Goal: Find specific page/section: Find specific page/section

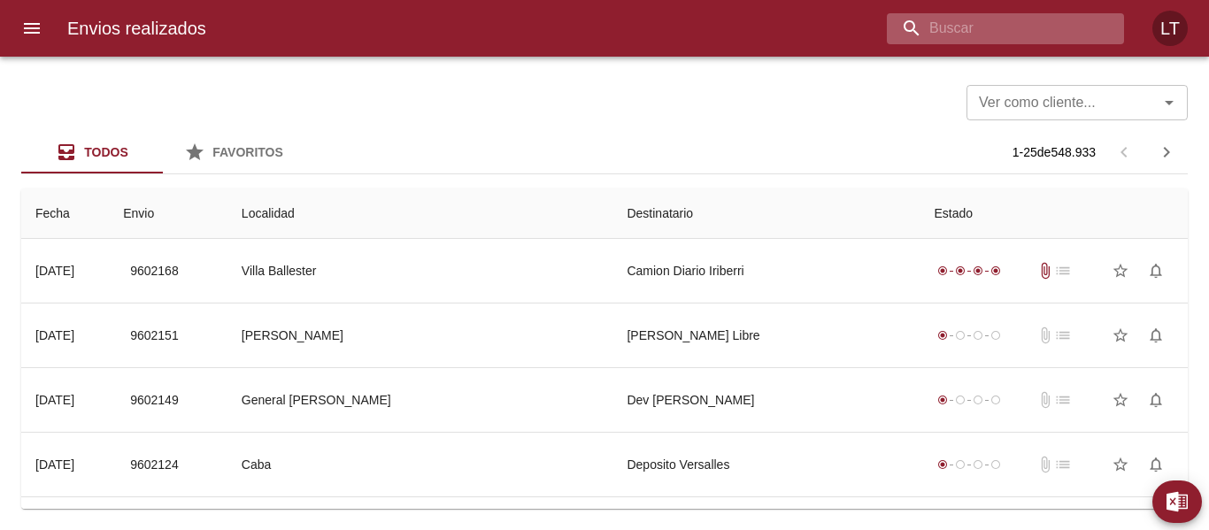
click at [966, 19] on input "buscar" at bounding box center [990, 28] width 207 height 31
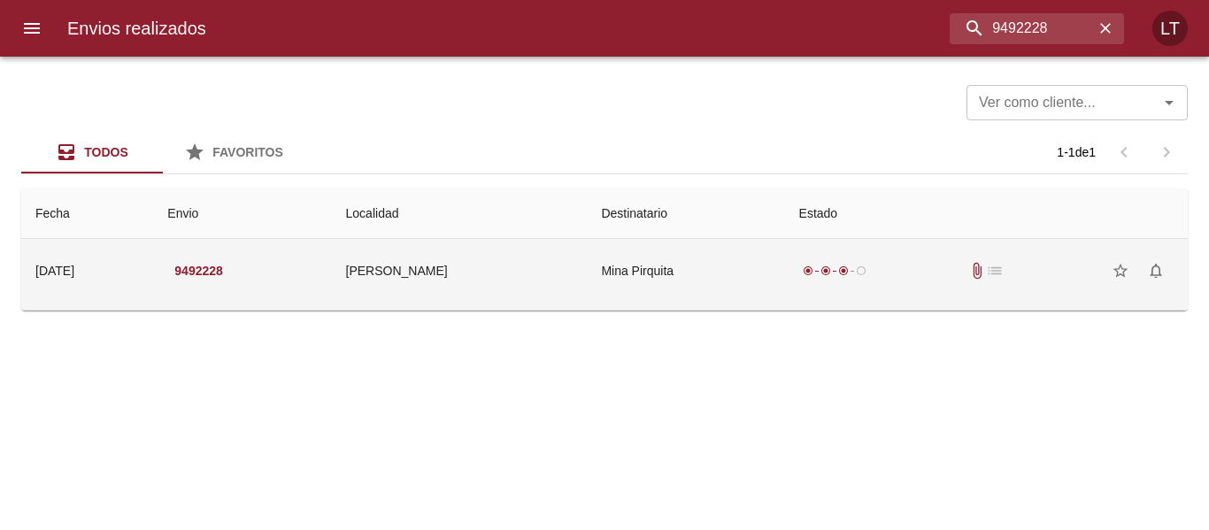
click at [617, 289] on td "Mina Pirquita" at bounding box center [685, 271] width 197 height 64
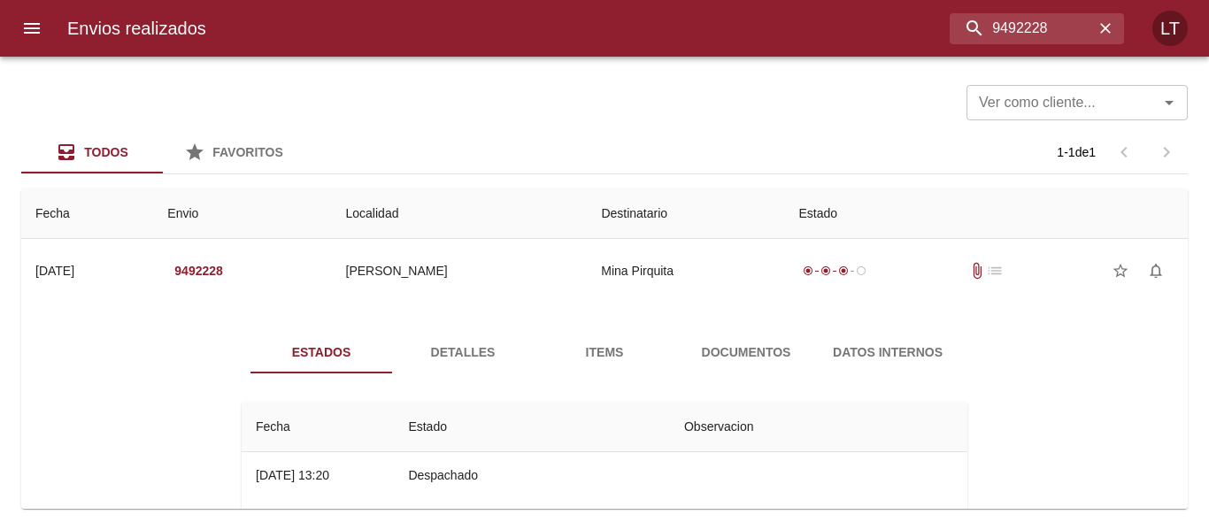
click at [474, 343] on span "Detalles" at bounding box center [463, 353] width 120 height 22
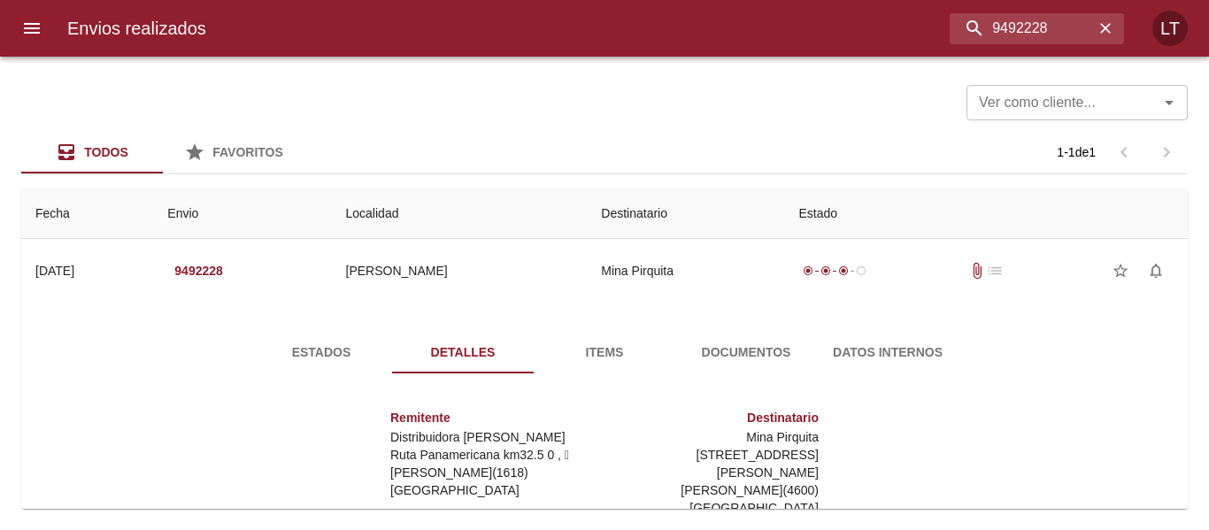
click at [587, 343] on span "Items" at bounding box center [604, 353] width 120 height 22
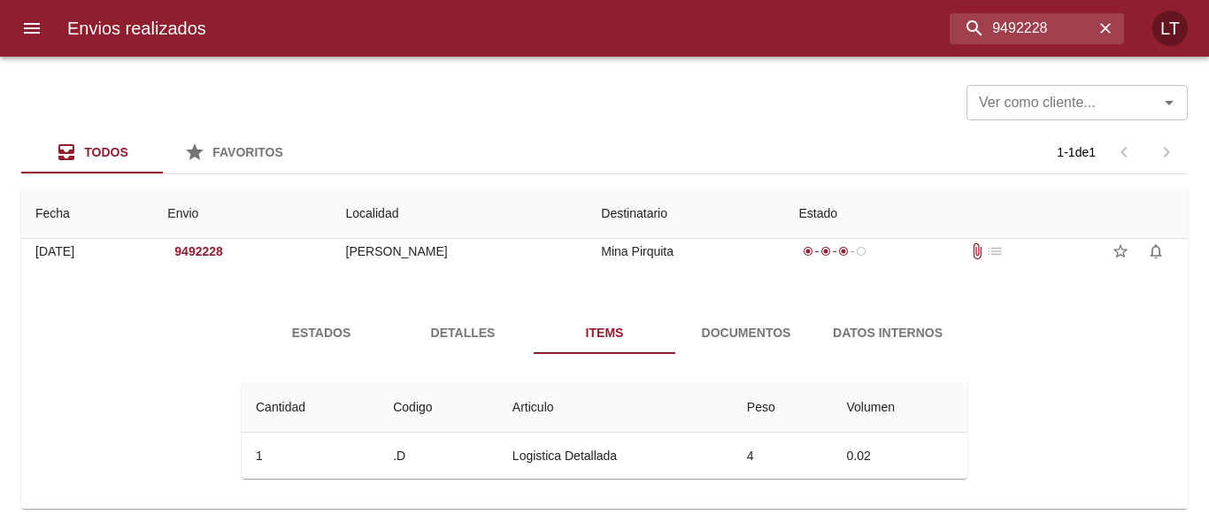
scroll to position [26, 0]
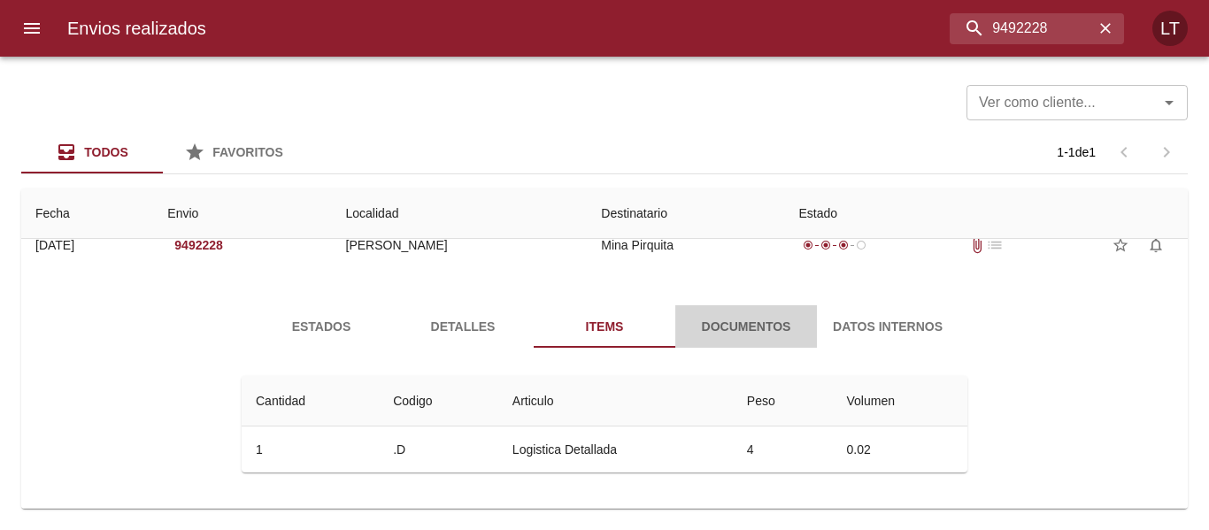
click at [745, 336] on span "Documentos" at bounding box center [746, 327] width 120 height 22
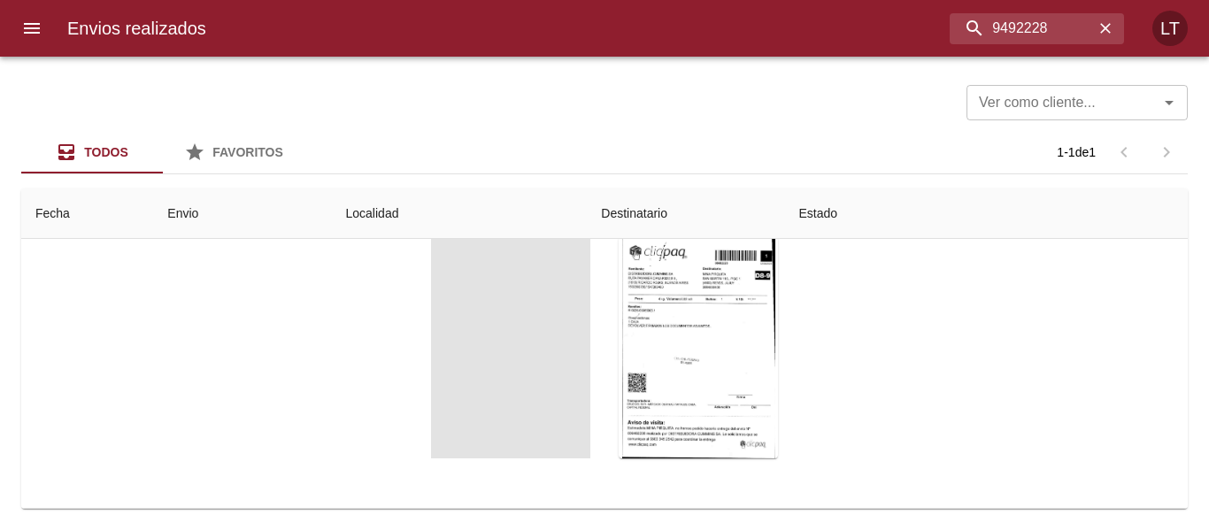
scroll to position [212, 0]
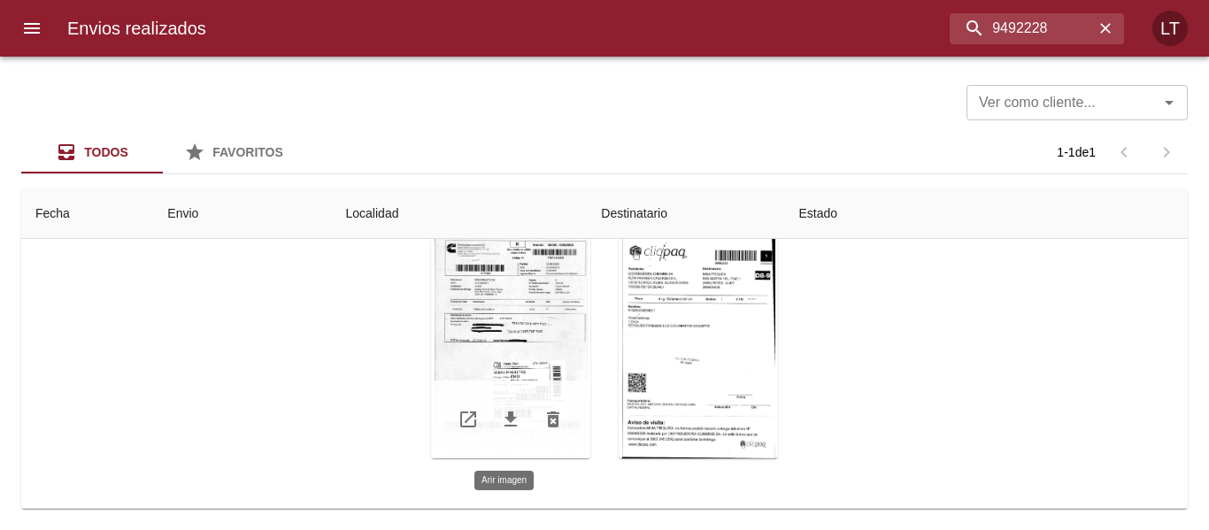
click at [543, 328] on div "Tabla de envíos del cliente" at bounding box center [510, 347] width 159 height 221
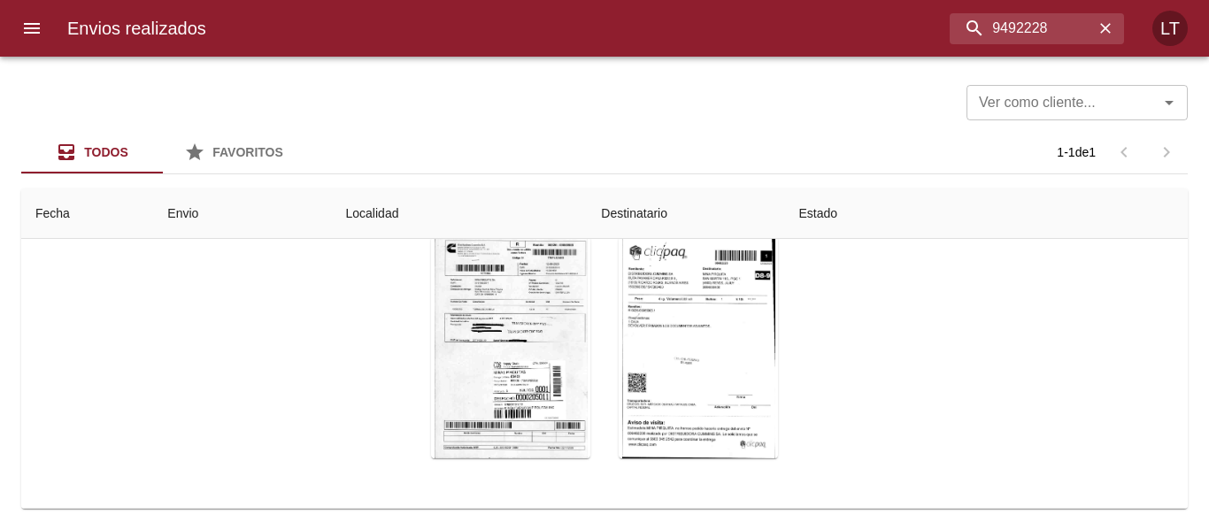
click at [1010, 27] on input "9492228" at bounding box center [990, 28] width 207 height 31
drag, startPoint x: 928, startPoint y: 27, endPoint x: 1018, endPoint y: 28, distance: 90.3
click at [1018, 28] on input "9492228" at bounding box center [990, 28] width 207 height 31
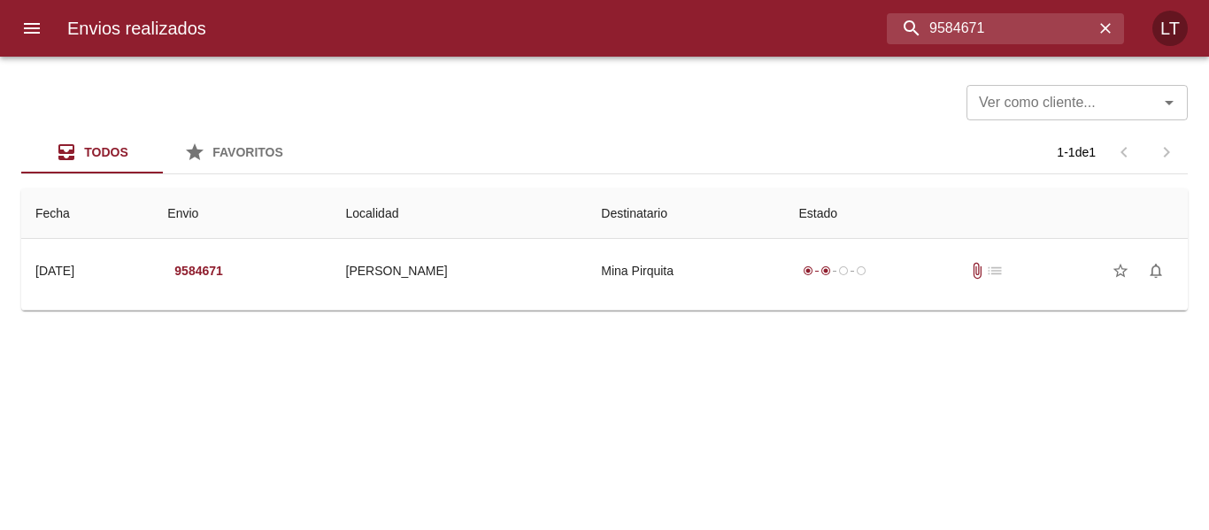
scroll to position [0, 0]
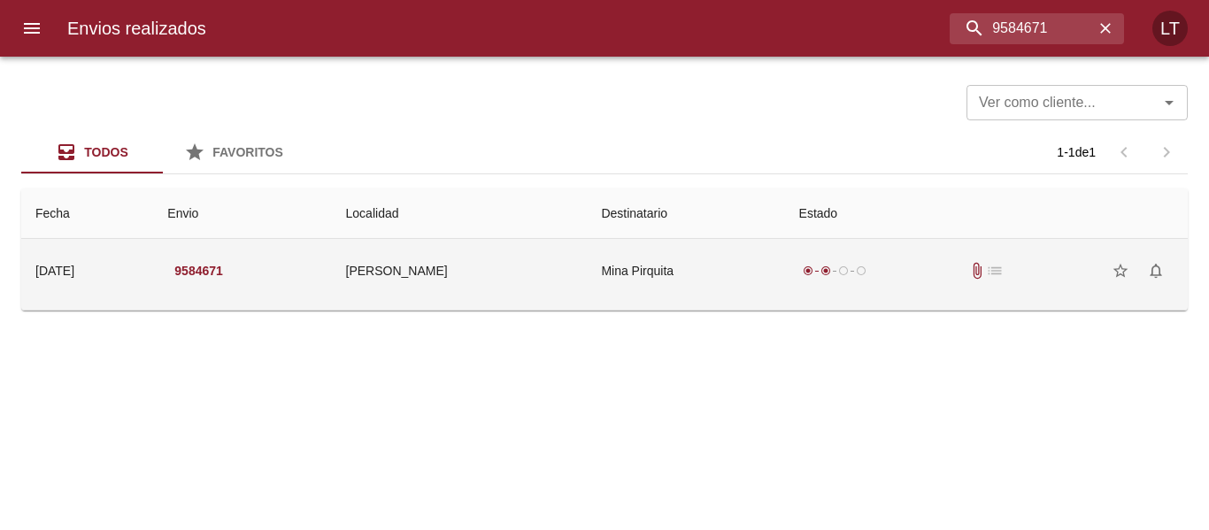
click at [687, 266] on td "Mina Pirquita" at bounding box center [685, 271] width 197 height 64
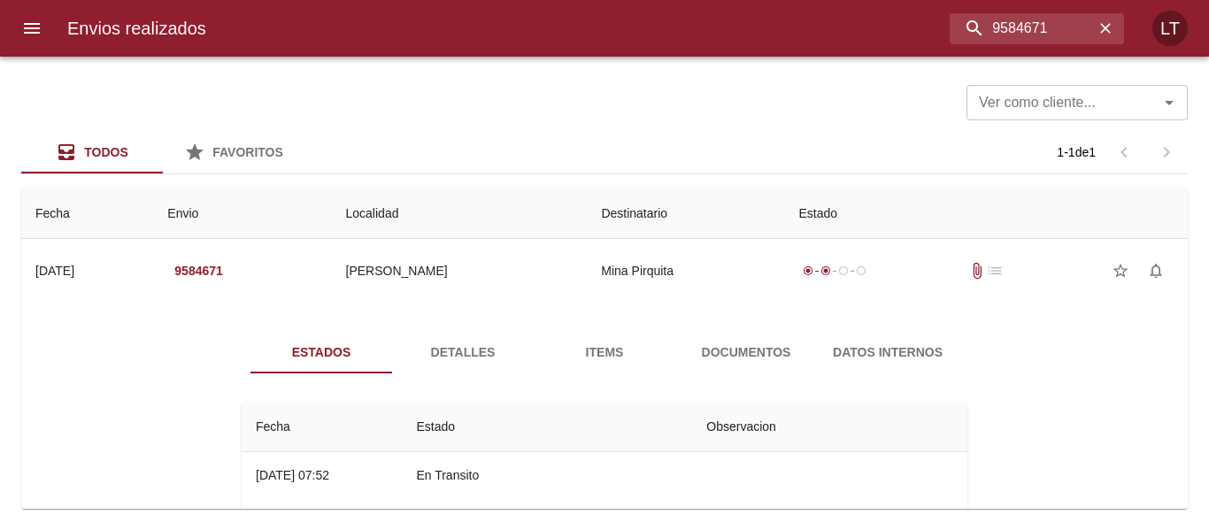
click at [702, 346] on span "Documentos" at bounding box center [746, 353] width 120 height 22
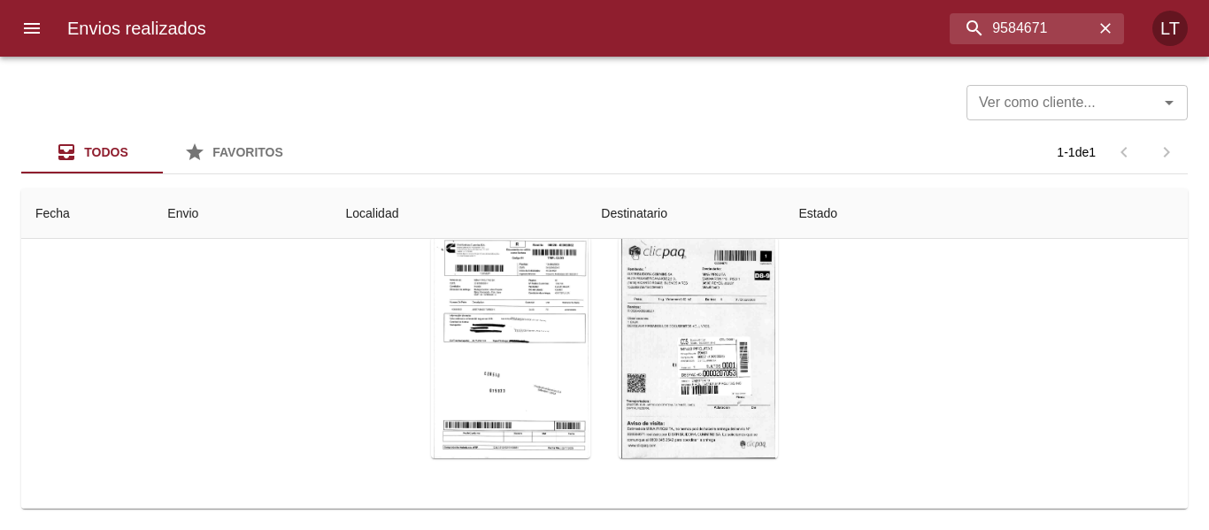
scroll to position [212, 0]
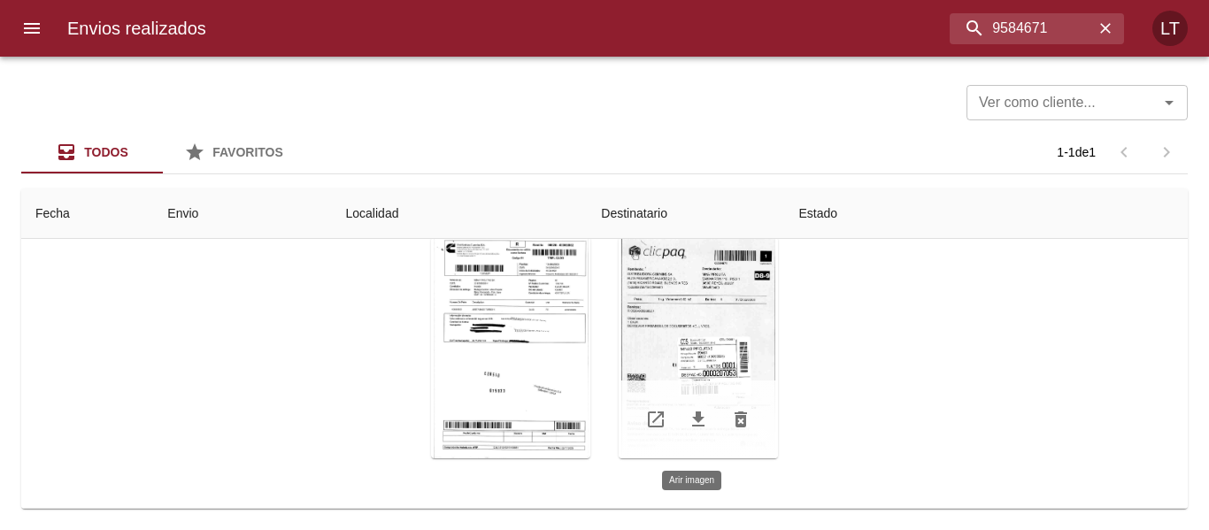
click at [686, 336] on div "Tabla de envíos del cliente" at bounding box center [698, 347] width 159 height 221
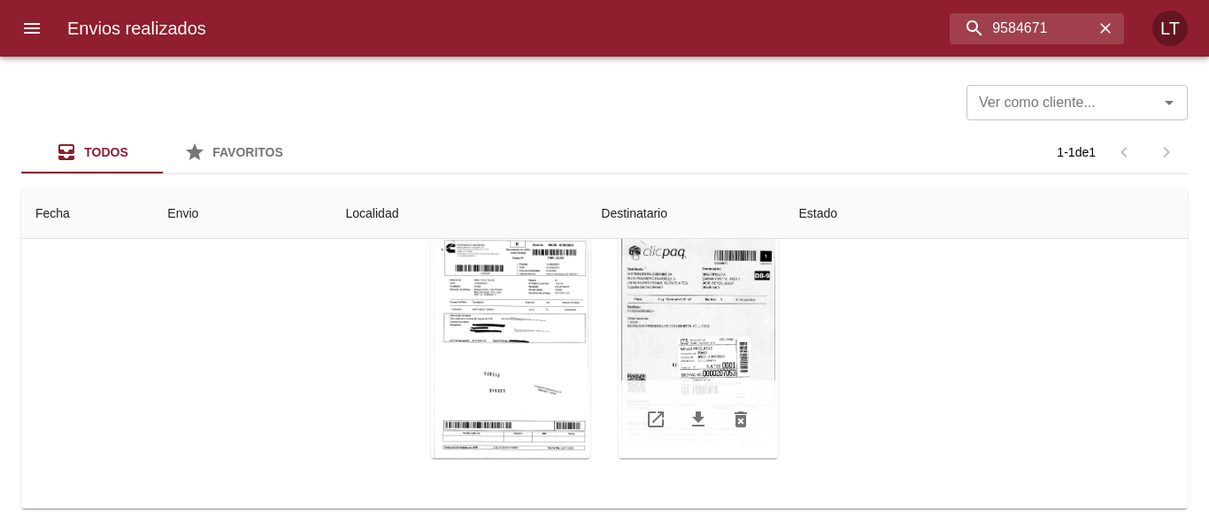
click at [727, 324] on div "Tabla de envíos del cliente" at bounding box center [698, 347] width 159 height 221
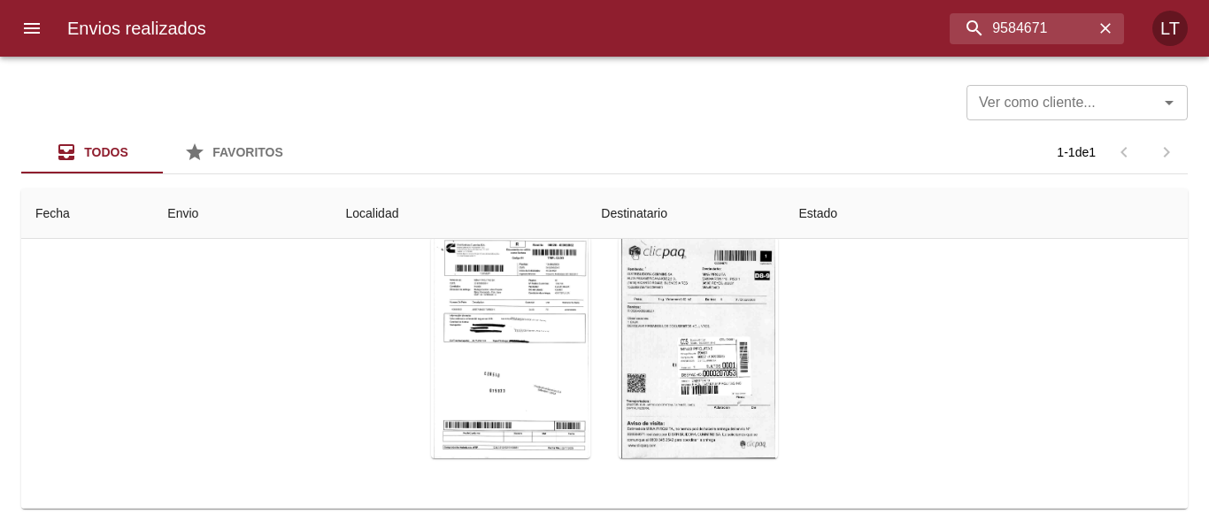
click at [989, 39] on input "9584671" at bounding box center [990, 28] width 207 height 31
click at [559, 323] on div "Tabla de envíos del cliente" at bounding box center [510, 347] width 159 height 221
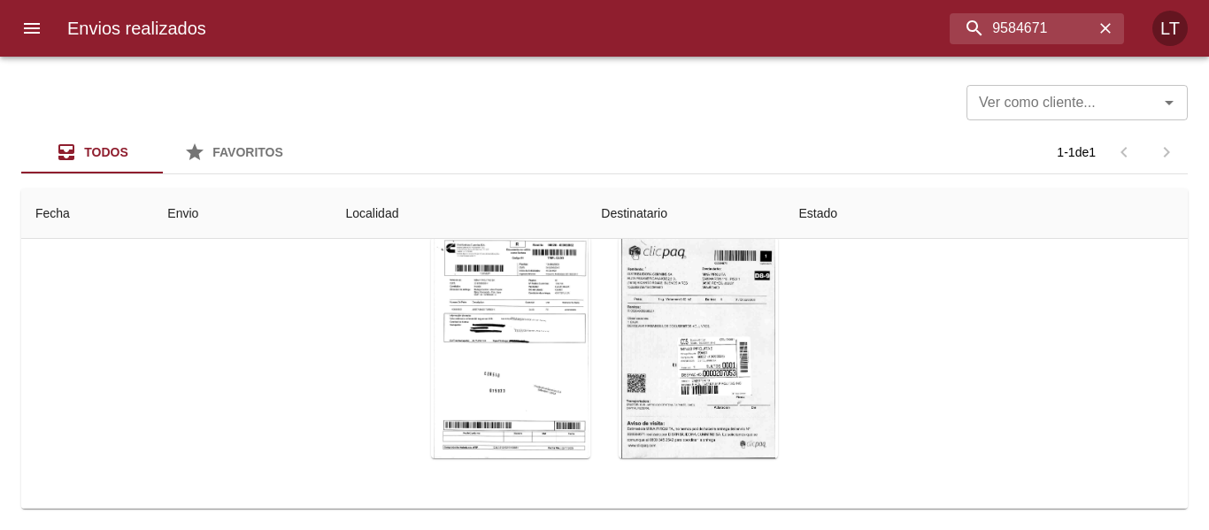
click at [544, 314] on div "Tabla de envíos del cliente" at bounding box center [510, 347] width 159 height 221
drag, startPoint x: 521, startPoint y: 305, endPoint x: 380, endPoint y: 312, distance: 141.8
click at [380, 312] on div "Tabla de envíos del cliente" at bounding box center [605, 348] width 726 height 250
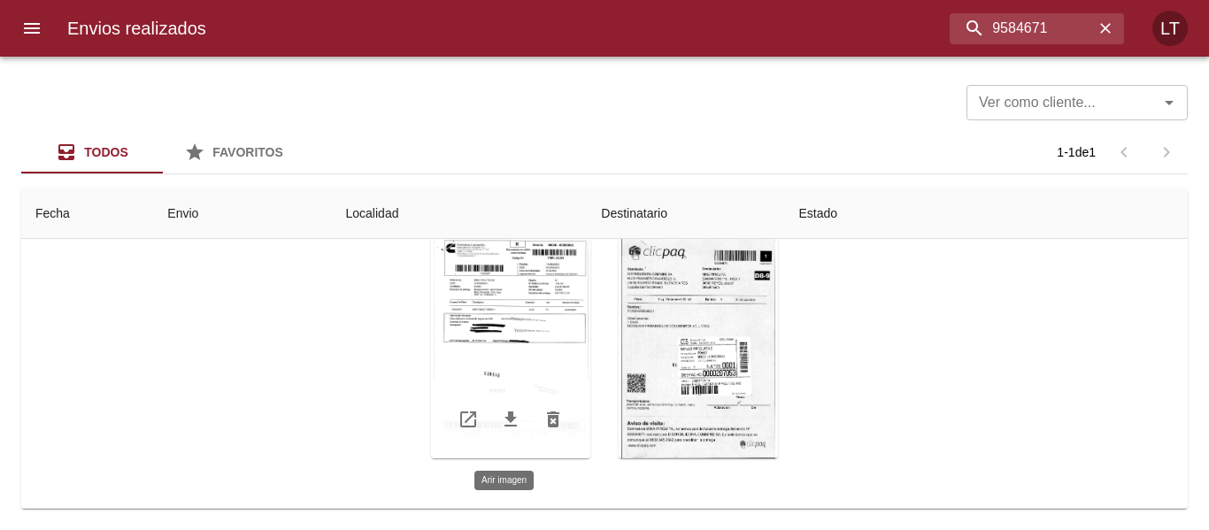
click at [543, 312] on div "Tabla de envíos del cliente" at bounding box center [510, 347] width 159 height 221
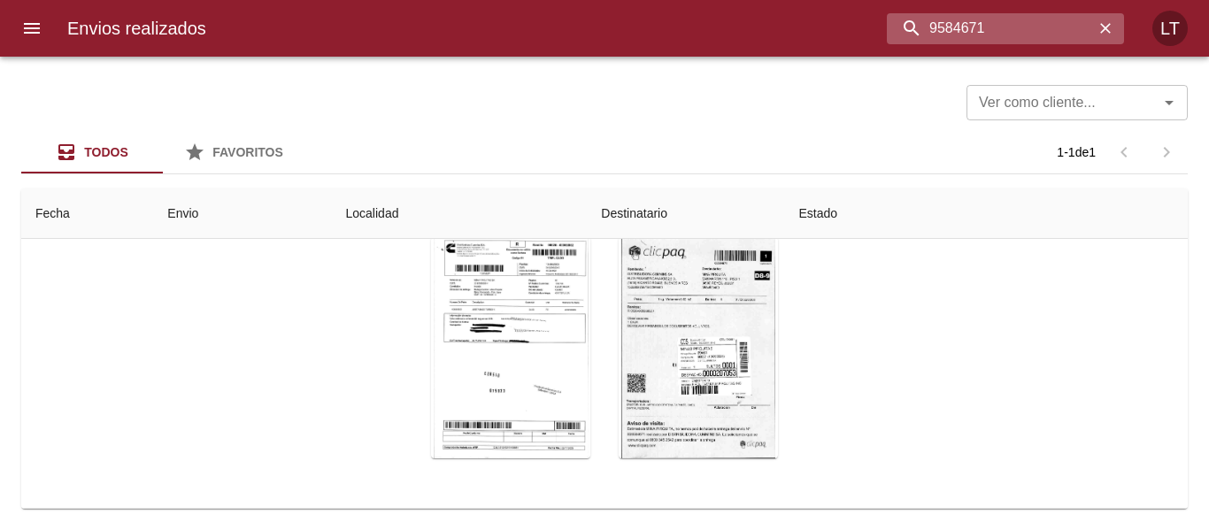
click at [1015, 30] on input "9584671" at bounding box center [990, 28] width 207 height 31
type input "9492228"
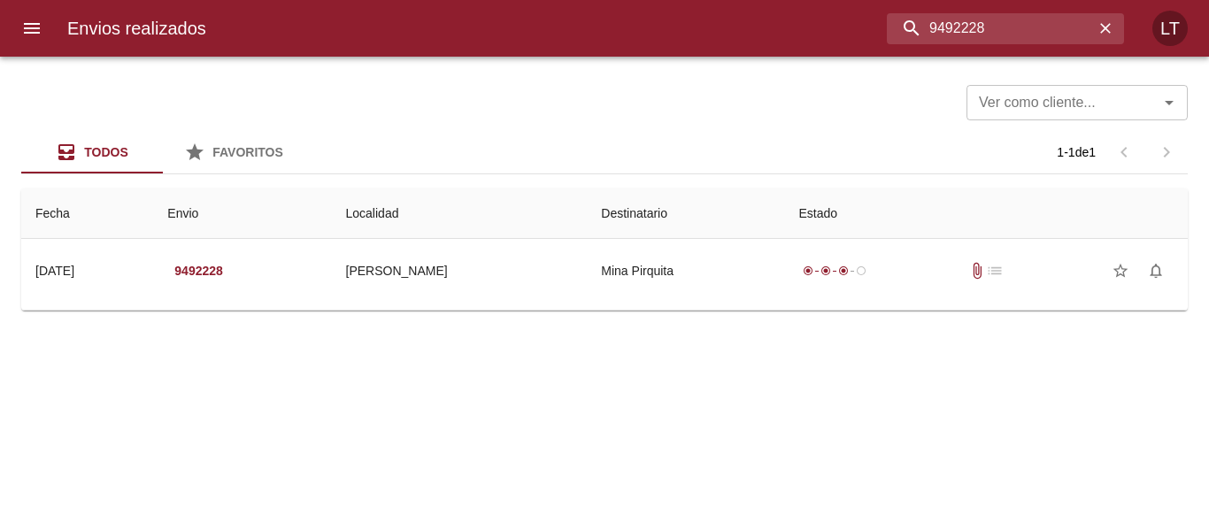
scroll to position [0, 0]
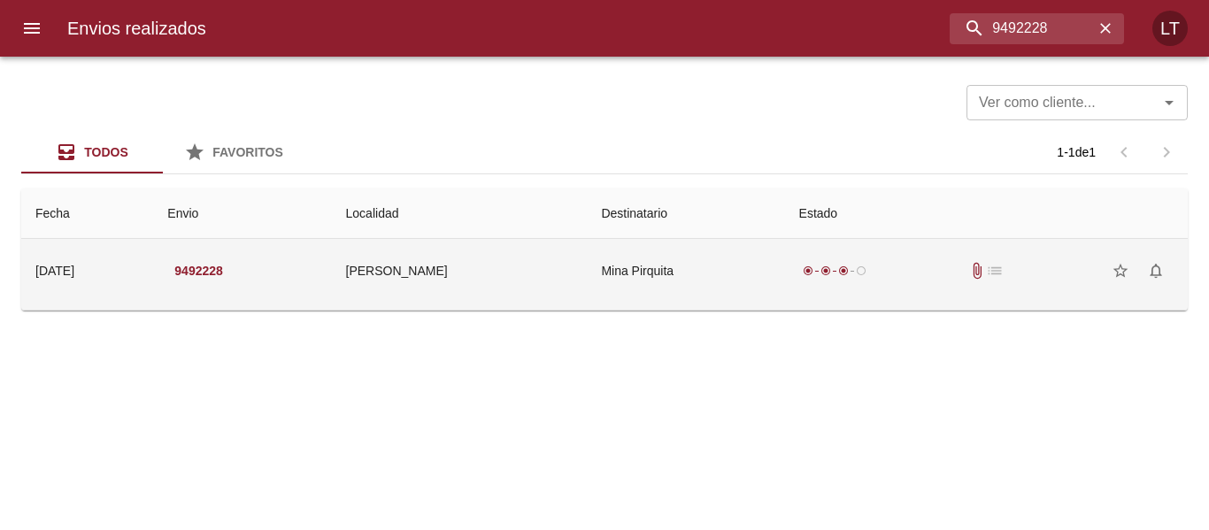
click at [735, 253] on td "Mina Pirquita" at bounding box center [685, 271] width 197 height 64
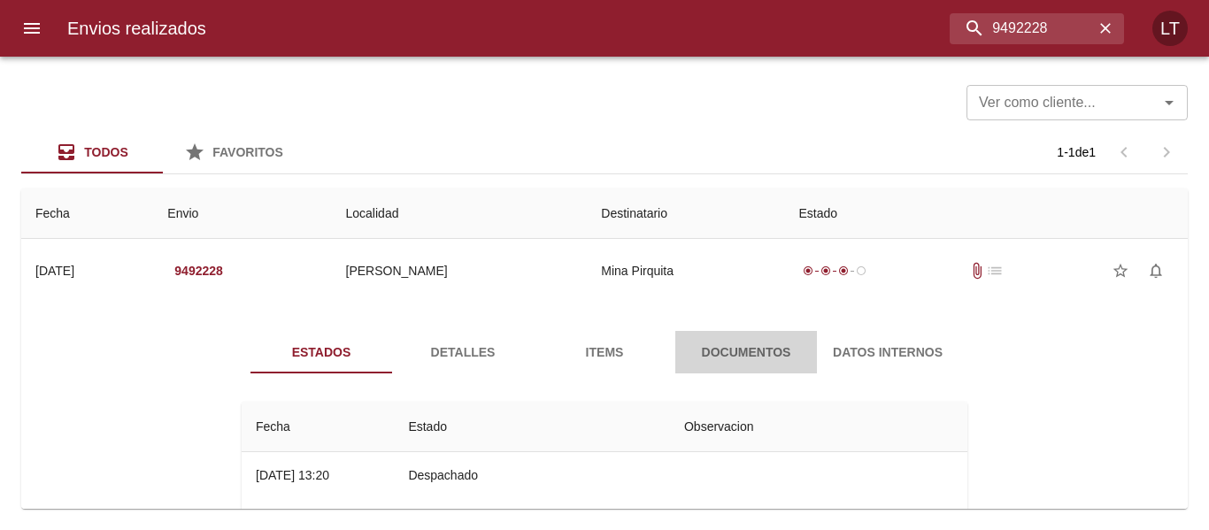
click at [736, 366] on button "Documentos" at bounding box center [746, 352] width 142 height 42
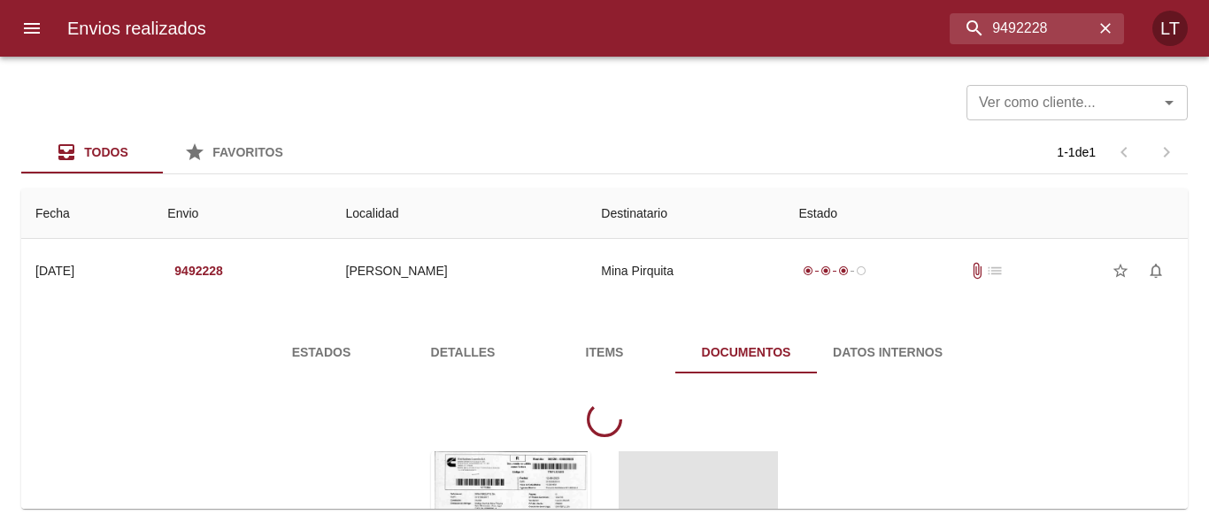
scroll to position [212, 0]
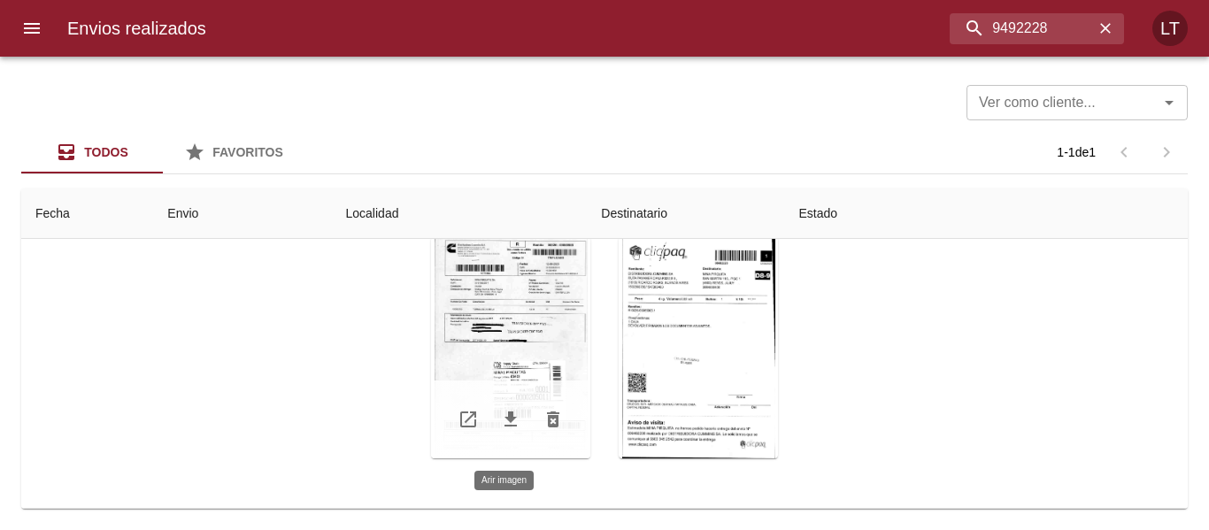
click at [505, 328] on div "Tabla de envíos del cliente" at bounding box center [510, 347] width 159 height 221
